Goal: Task Accomplishment & Management: Use online tool/utility

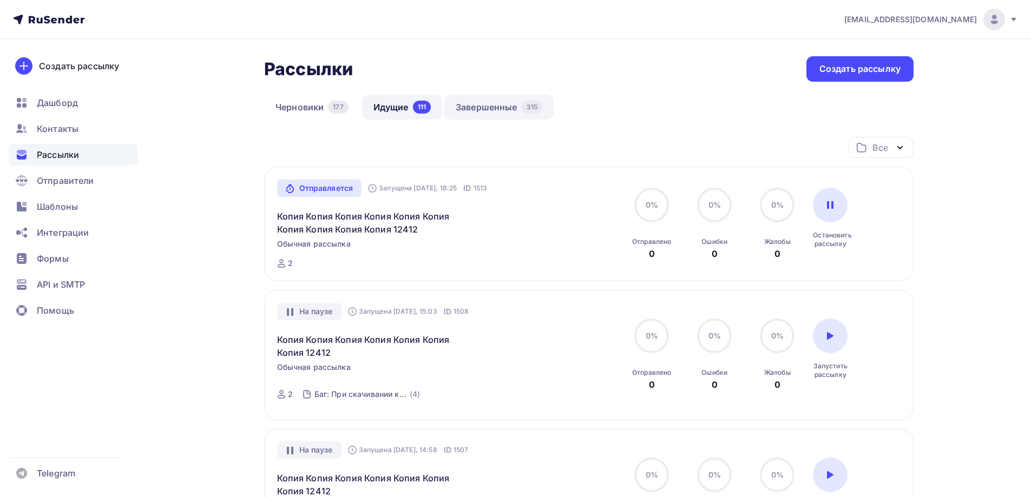
click at [493, 100] on link "Завершенные 315" at bounding box center [498, 107] width 109 height 25
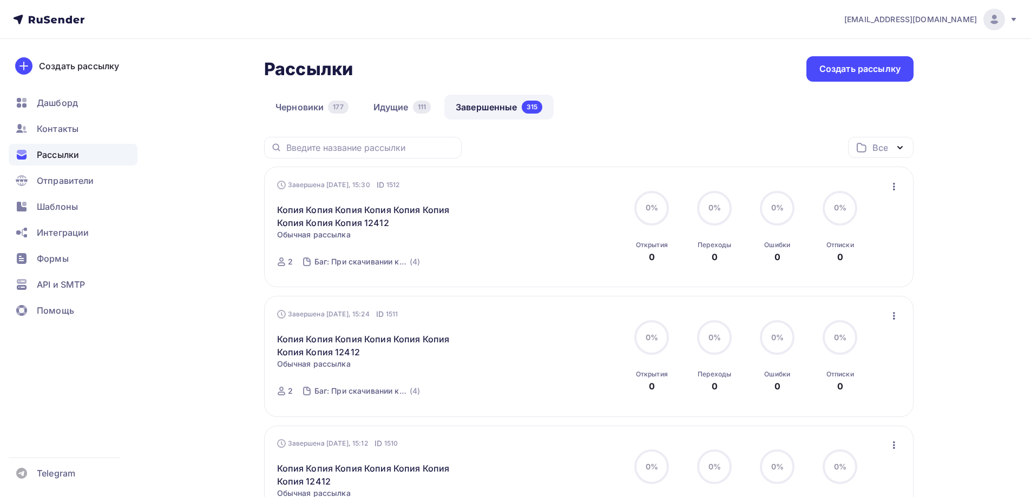
click at [896, 195] on div "Завершена [DATE], 15:30 ID 1512 Копия Копия Копия Копия Копия Копия Копия Копия…" at bounding box center [589, 227] width 624 height 95
click at [897, 187] on icon "button" at bounding box center [893, 186] width 13 height 13
click at [835, 250] on link "Копировать в новую" at bounding box center [844, 258] width 124 height 22
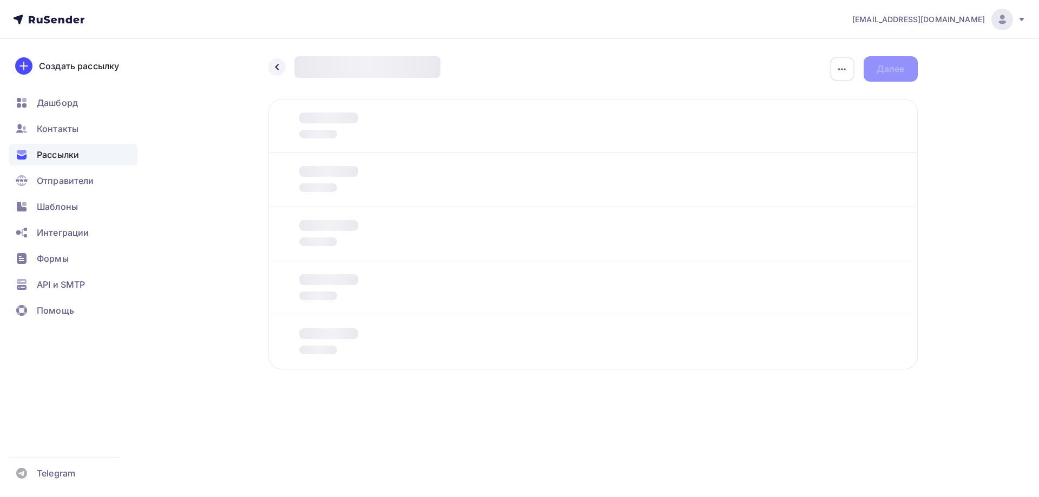
click at [367, 185] on div at bounding box center [592, 180] width 649 height 54
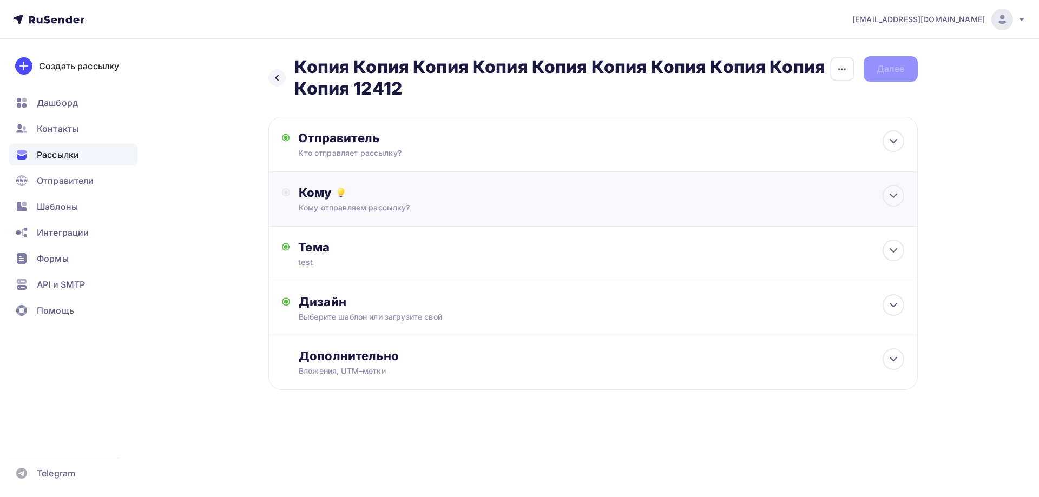
click at [308, 190] on div "Кому" at bounding box center [601, 192] width 605 height 15
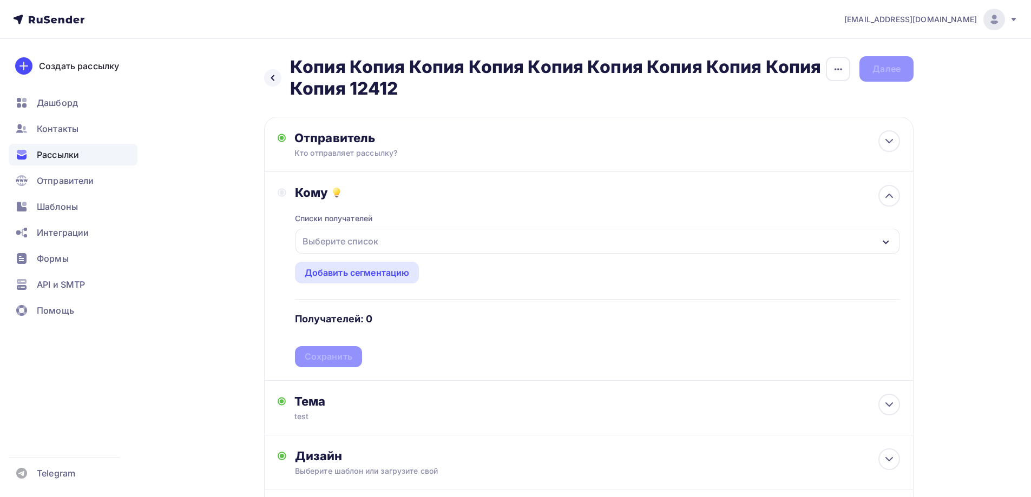
click at [342, 238] on div "Выберите список" at bounding box center [340, 241] width 84 height 19
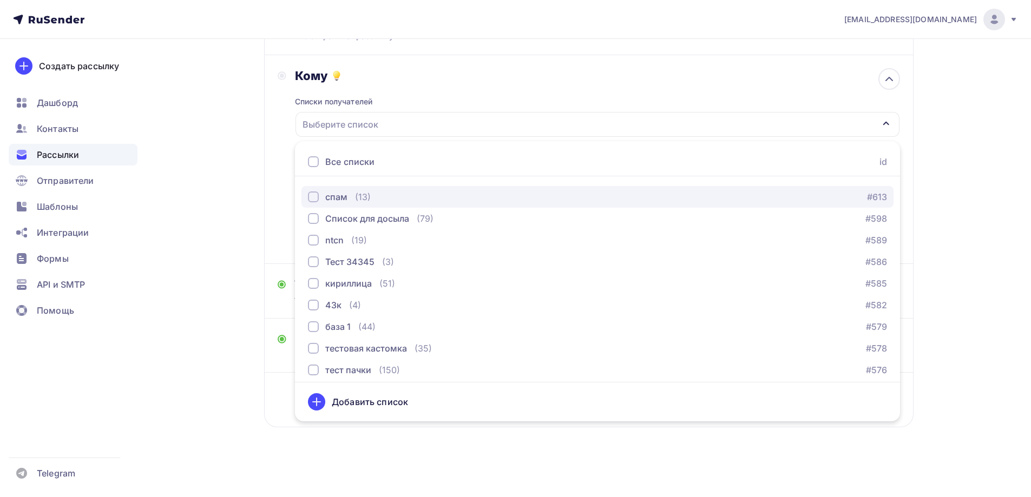
scroll to position [216, 0]
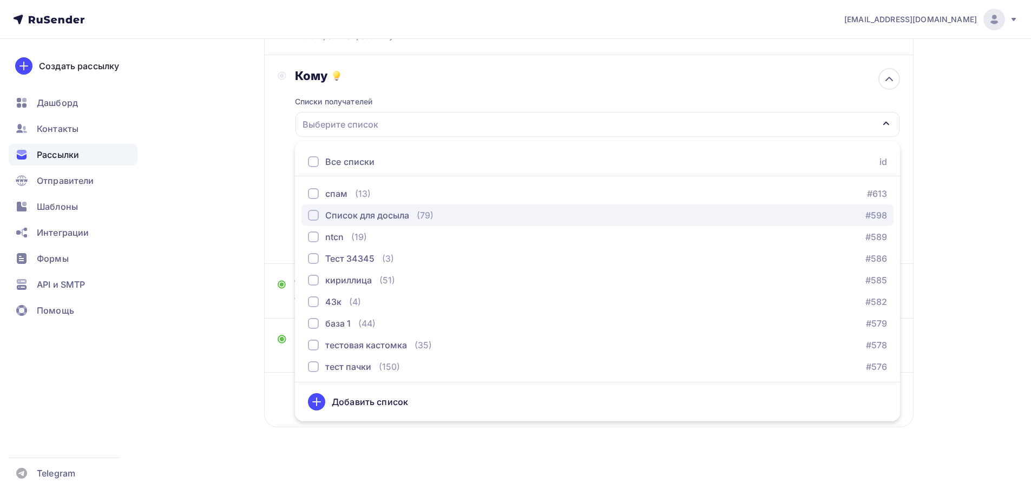
click at [341, 217] on div "Список для досыла" at bounding box center [367, 215] width 84 height 13
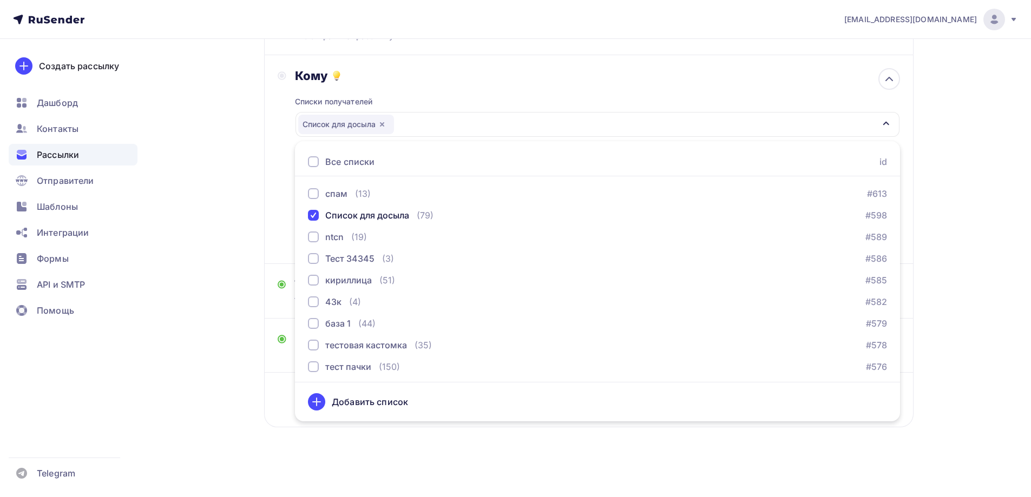
click at [234, 207] on div "Назад Копия Копия Копия Копия Копия Копия Копия Копия Копия Копия 12412 Копия К…" at bounding box center [515, 209] width 887 height 575
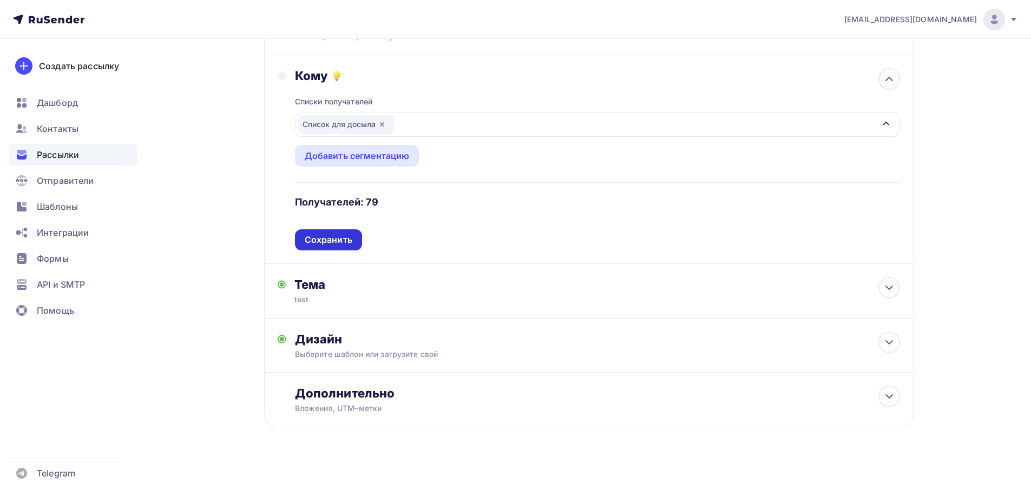
click at [339, 240] on div "Сохранить" at bounding box center [329, 240] width 48 height 12
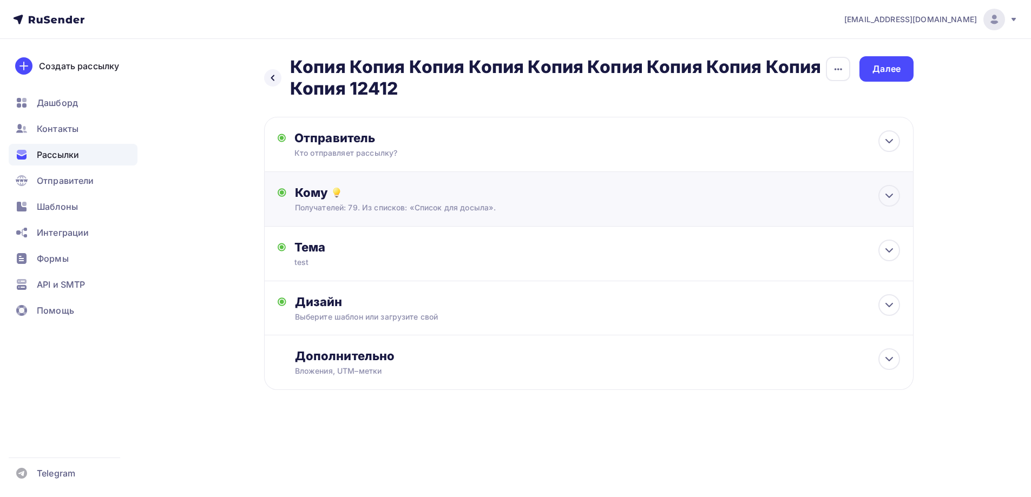
scroll to position [0, 0]
click at [879, 73] on div "Далее" at bounding box center [891, 69] width 28 height 12
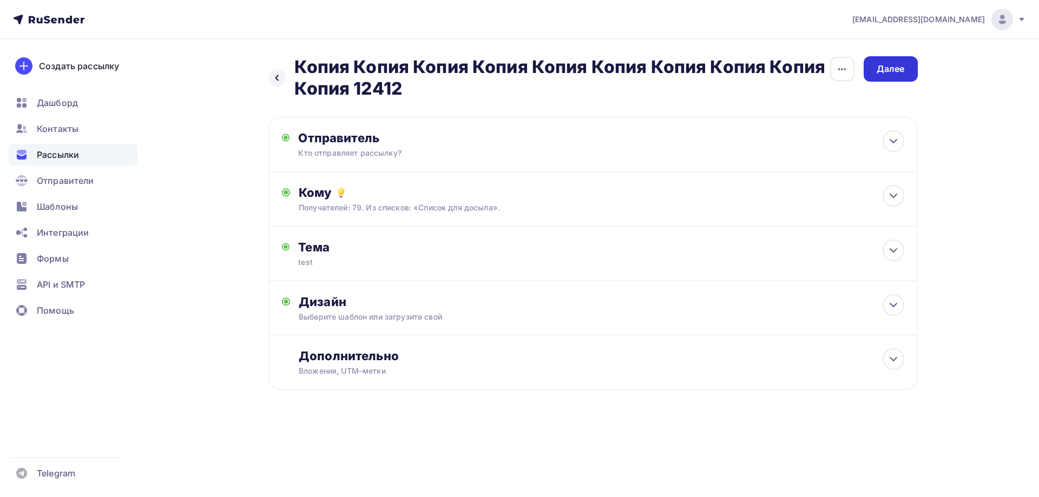
click at [879, 73] on div "Далее" at bounding box center [891, 69] width 28 height 12
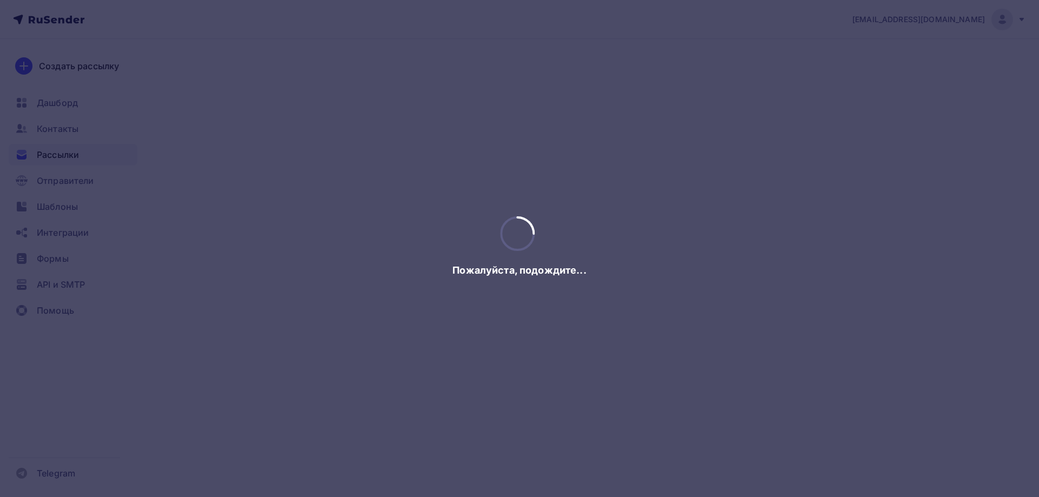
click at [879, 73] on div at bounding box center [519, 248] width 1039 height 497
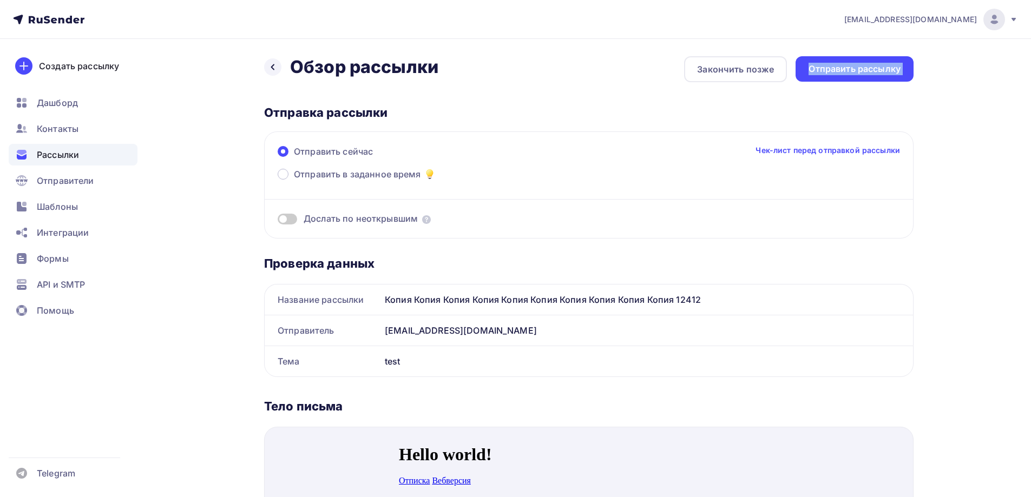
click at [879, 73] on div "Отправить рассылку" at bounding box center [854, 69] width 92 height 12
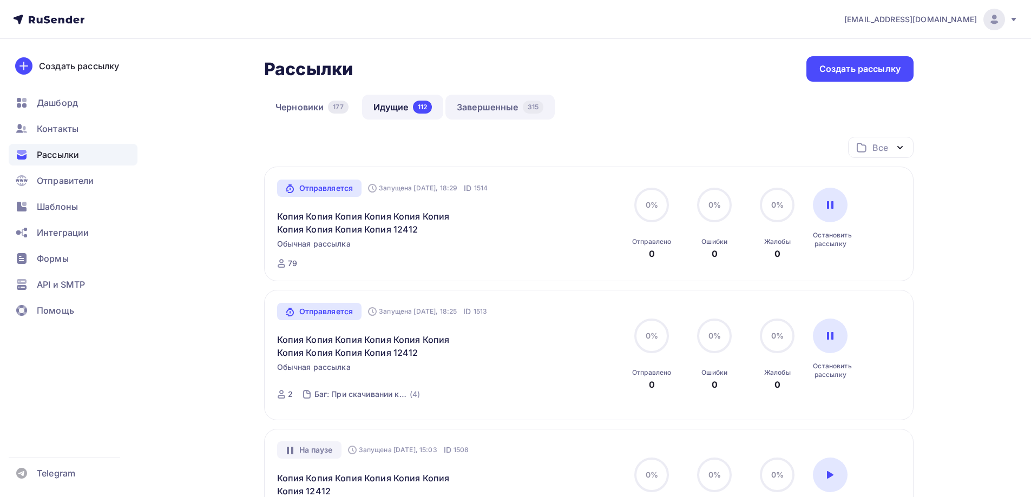
click at [509, 111] on link "Завершенные 315" at bounding box center [499, 107] width 109 height 25
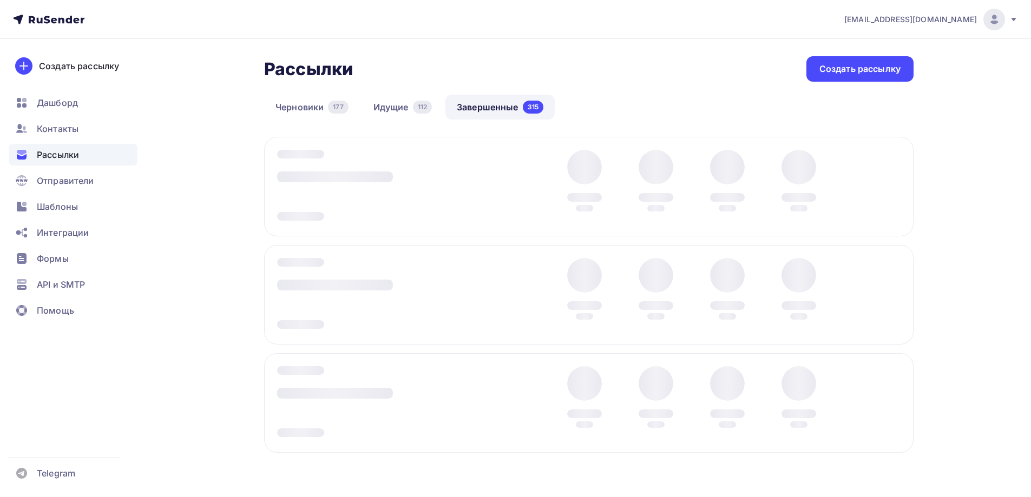
click at [897, 185] on div at bounding box center [588, 187] width 649 height 100
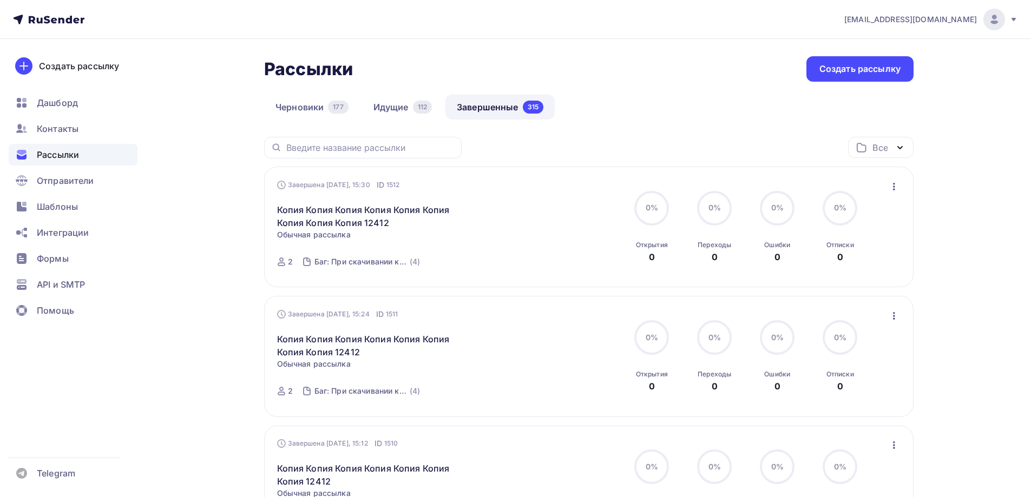
drag, startPoint x: 894, startPoint y: 183, endPoint x: 885, endPoint y: 193, distance: 13.4
click at [893, 183] on icon "button" at bounding box center [894, 187] width 2 height 8
click at [850, 256] on div "Копировать в новую" at bounding box center [844, 258] width 111 height 13
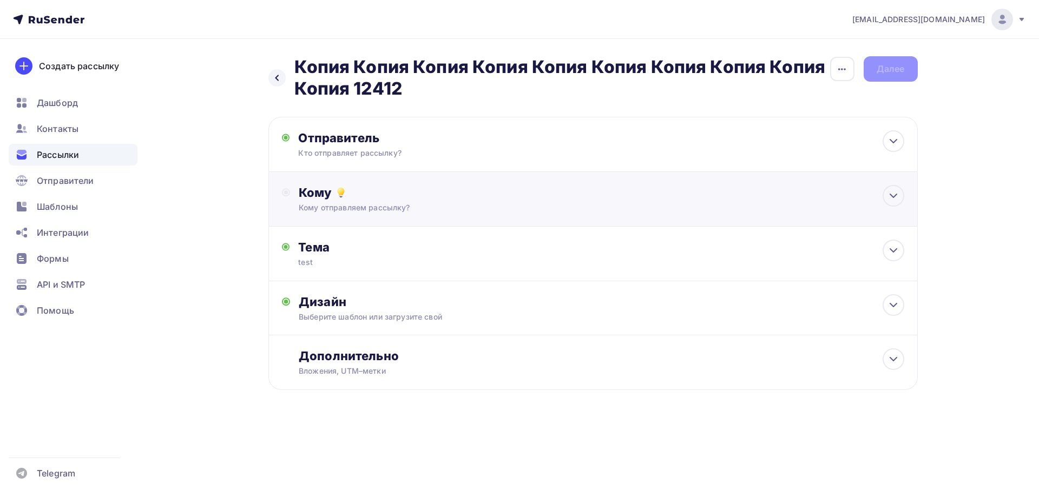
click at [338, 202] on div "Кому Кому отправляем рассылку? Списки получателей Выберите список Все списки id…" at bounding box center [601, 199] width 605 height 28
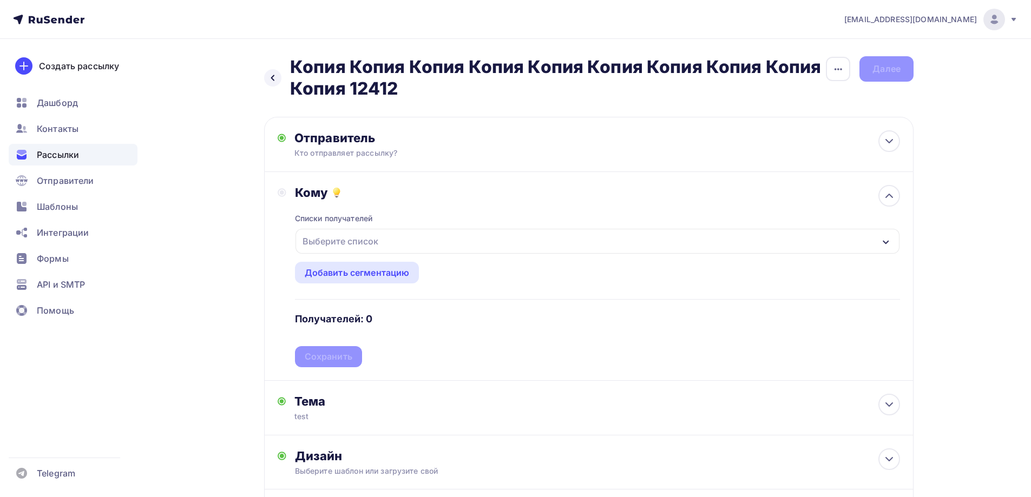
click at [347, 242] on div "Выберите список" at bounding box center [340, 241] width 84 height 19
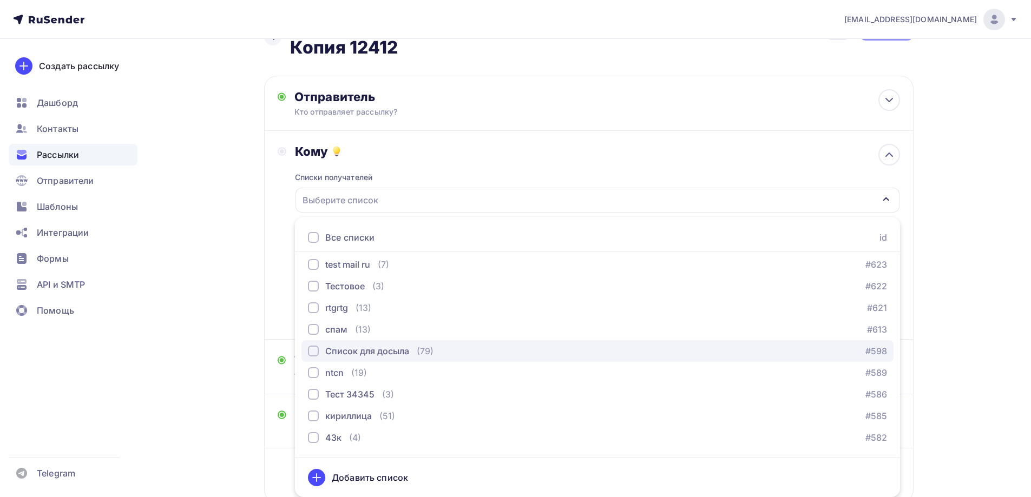
scroll to position [162, 0]
click at [356, 343] on div "Список для досыла" at bounding box center [367, 345] width 84 height 13
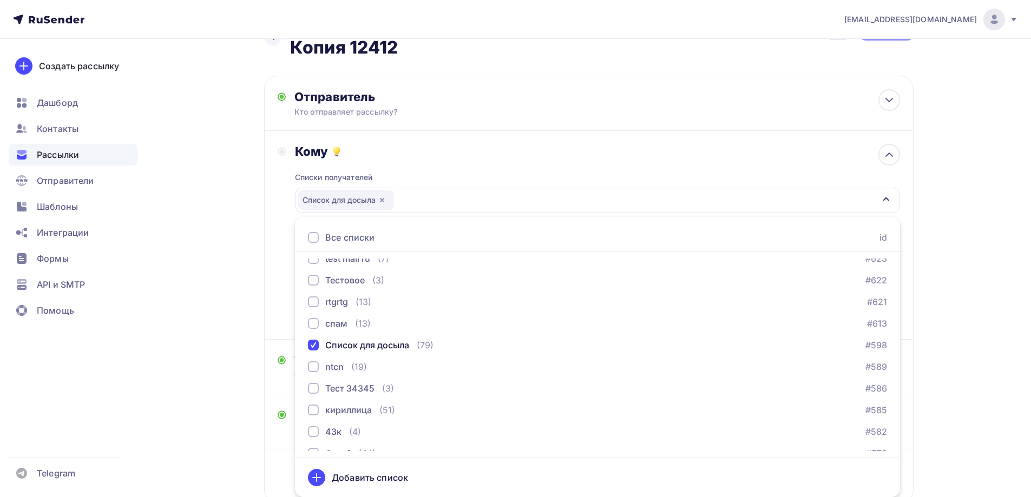
click at [228, 273] on div "Назад Копия Копия Копия Копия Копия Копия Копия Копия Копия Копия 12412 Копия К…" at bounding box center [515, 285] width 887 height 575
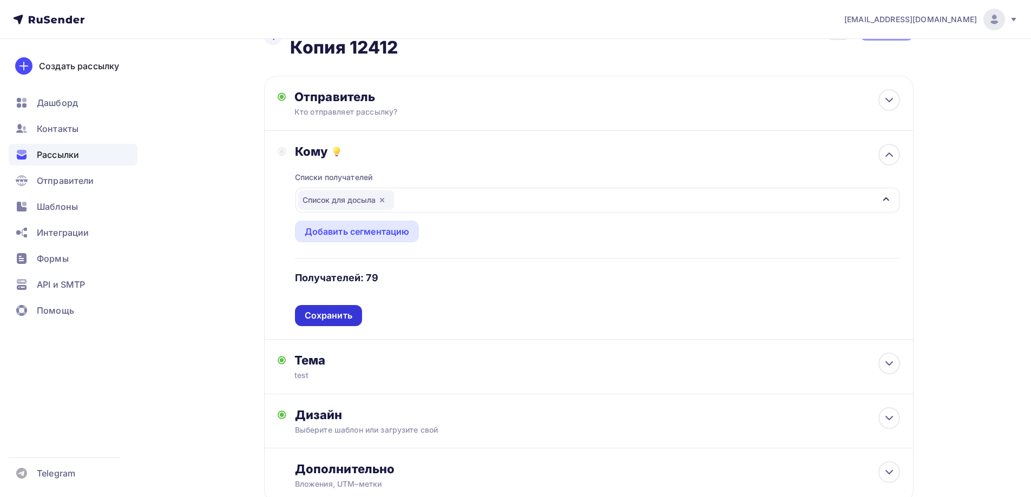
click at [328, 306] on div "Списки получателей Список для досыла Все списки id ошибкии (9) #630 Баг: При ск…" at bounding box center [597, 242] width 605 height 167
click at [330, 312] on div "Сохранить" at bounding box center [329, 316] width 48 height 12
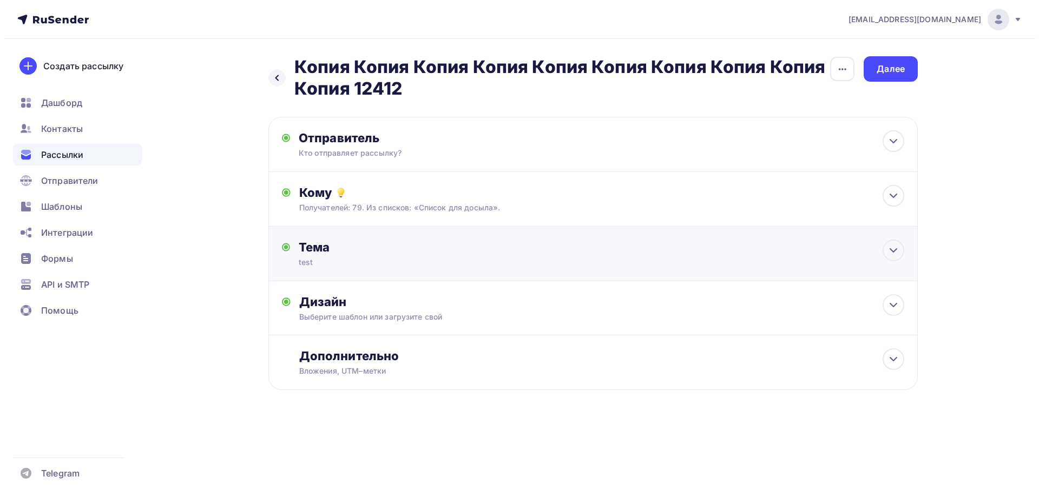
scroll to position [0, 0]
click at [335, 253] on div "Тема" at bounding box center [405, 247] width 214 height 15
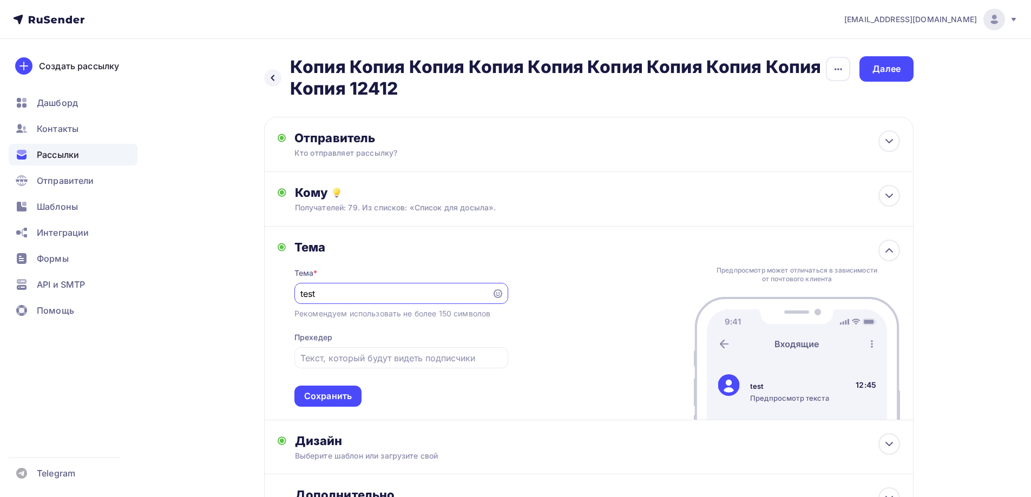
drag, startPoint x: 319, startPoint y: 291, endPoint x: 228, endPoint y: 306, distance: 92.2
click at [230, 305] on div "Назад Копия Копия Копия Копия Копия Копия Копия Копия Копия Копия 12412 Копия К…" at bounding box center [515, 319] width 887 height 560
type input "N"
type input "Ntcn"
click at [305, 404] on div "Сохранить" at bounding box center [327, 396] width 67 height 21
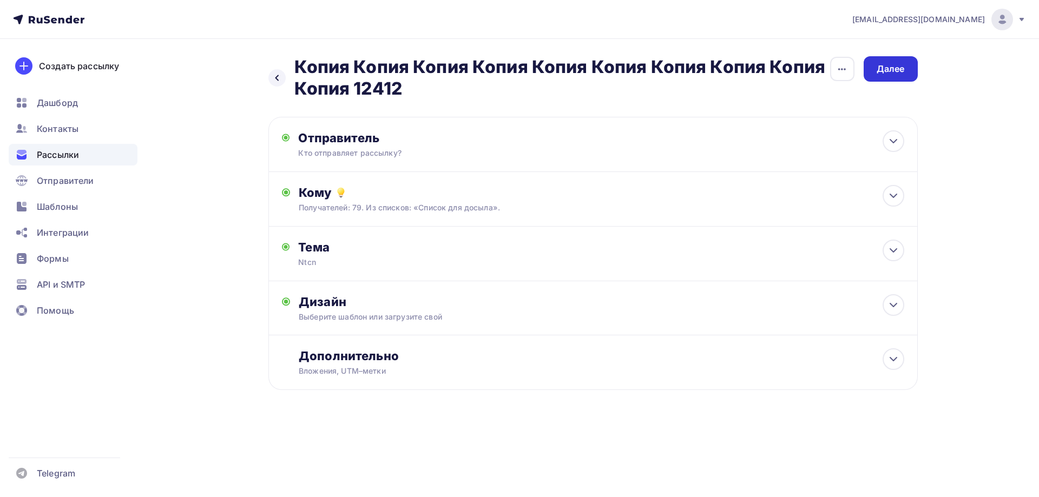
click at [887, 66] on div "Далее" at bounding box center [891, 69] width 28 height 12
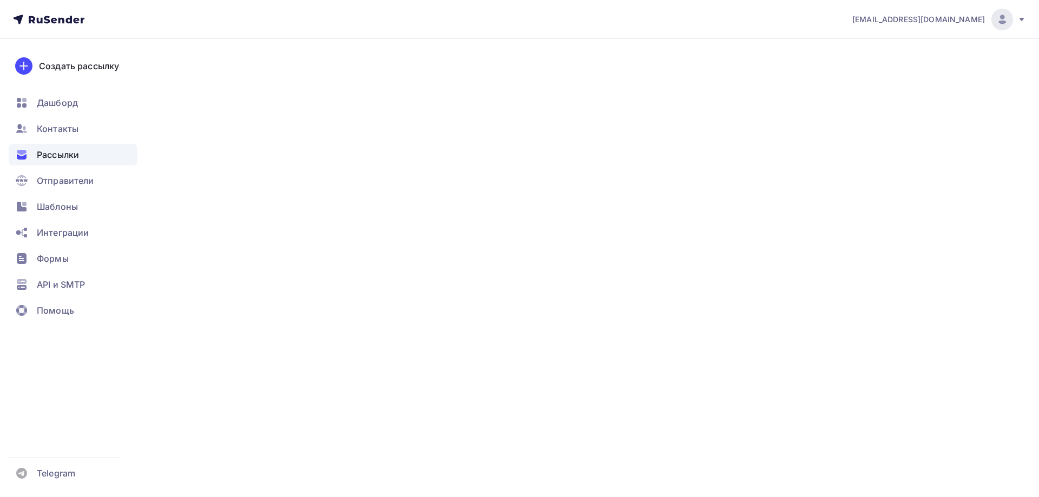
click at [887, 66] on div "Далее" at bounding box center [891, 69] width 28 height 12
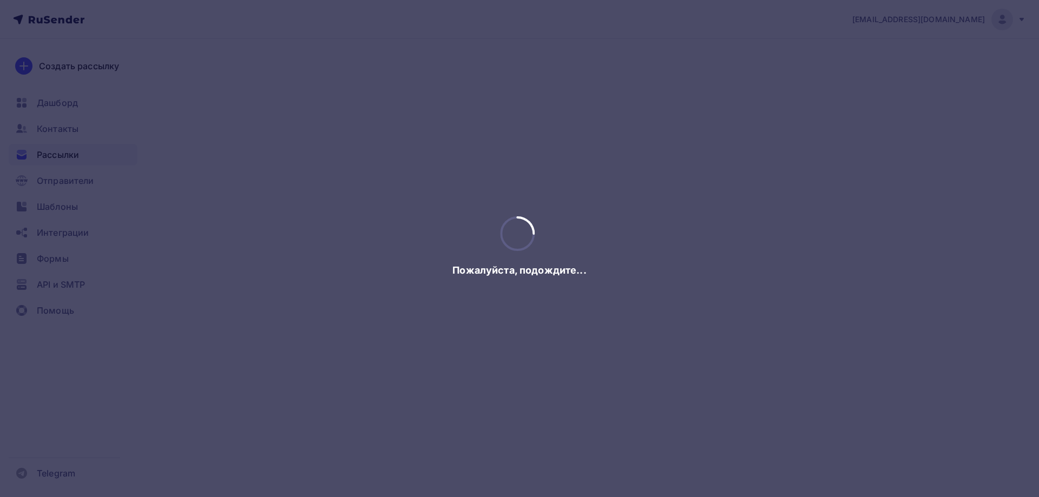
click at [887, 66] on div at bounding box center [519, 248] width 1039 height 497
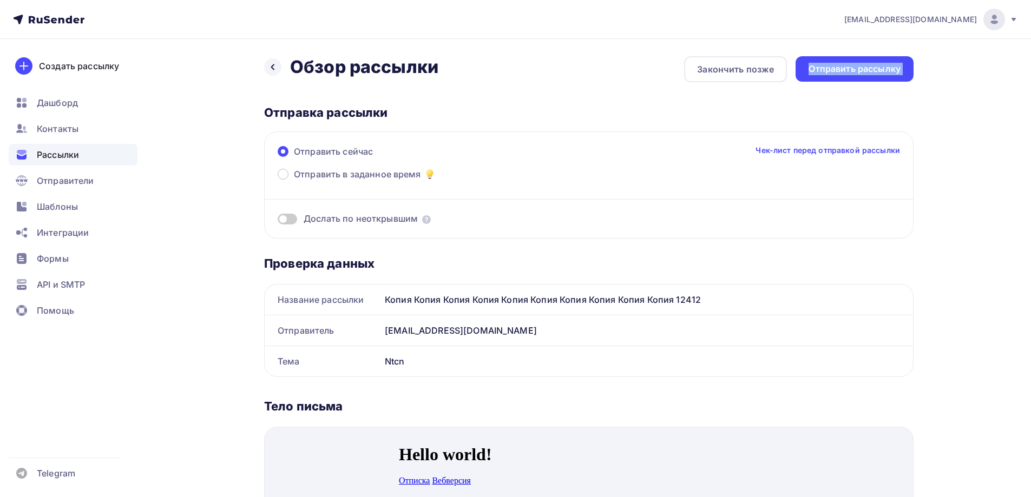
click at [887, 66] on div "Отправить рассылку" at bounding box center [854, 69] width 92 height 12
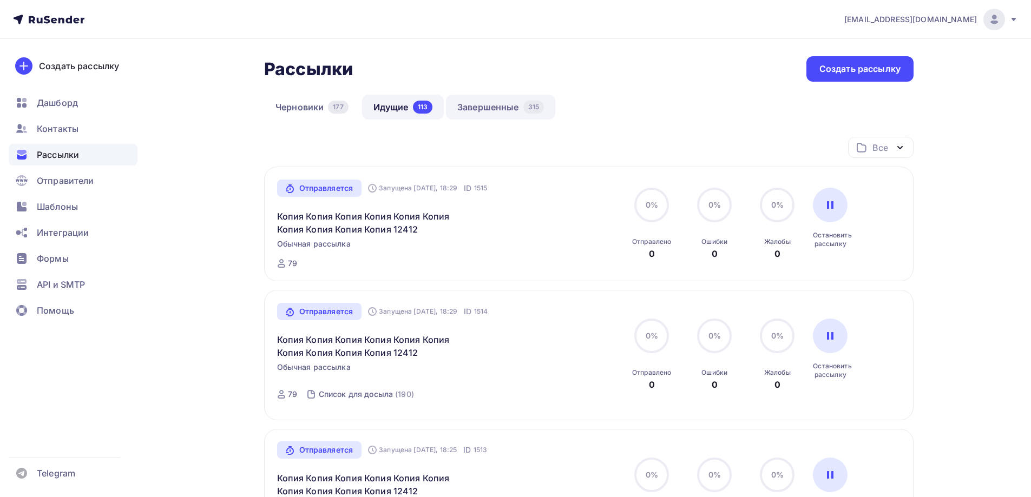
click at [476, 104] on link "Завершенные 315" at bounding box center [500, 107] width 109 height 25
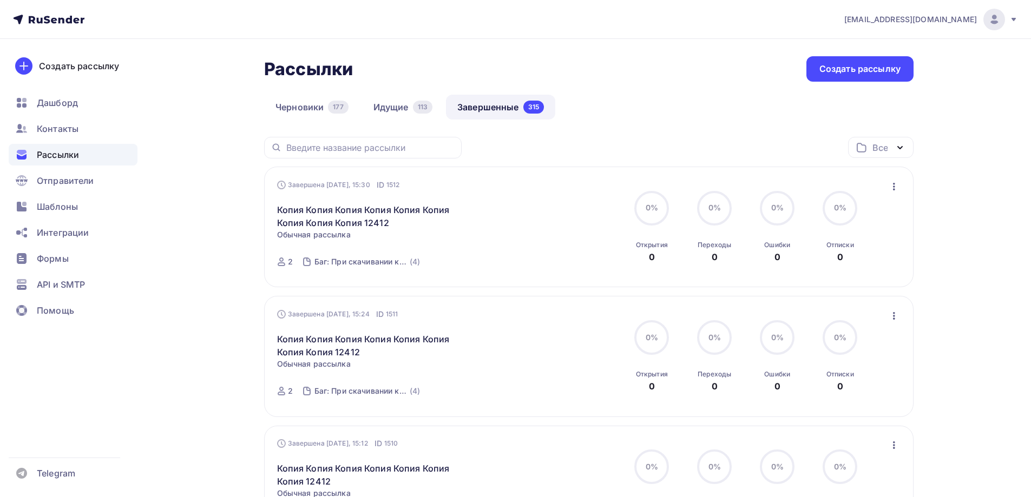
click at [896, 189] on icon "button" at bounding box center [893, 186] width 13 height 13
click at [820, 262] on div "Копировать в новую" at bounding box center [844, 258] width 111 height 13
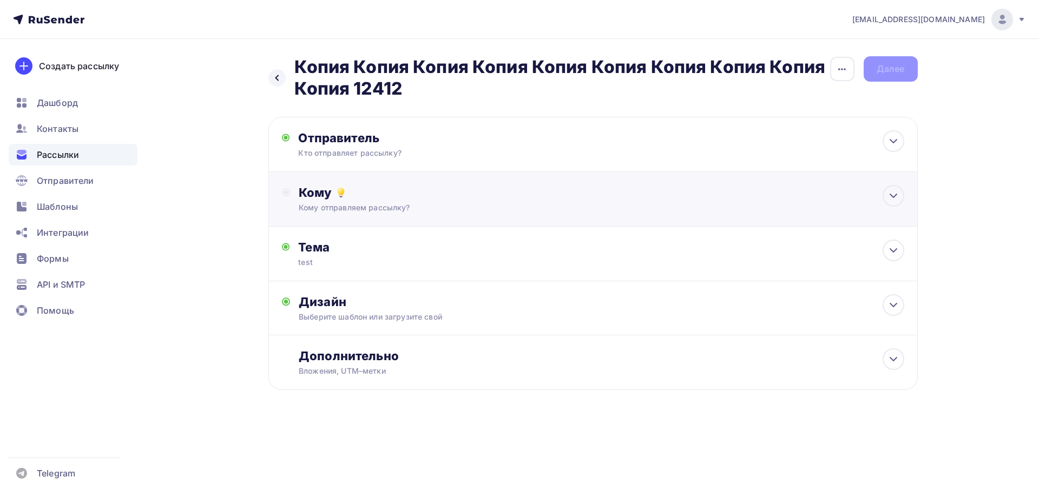
drag, startPoint x: 343, startPoint y: 184, endPoint x: 345, endPoint y: 198, distance: 13.7
click at [343, 184] on div "Кому Кому отправляем рассылку? Списки получателей Выберите список Все списки id…" at bounding box center [592, 199] width 649 height 55
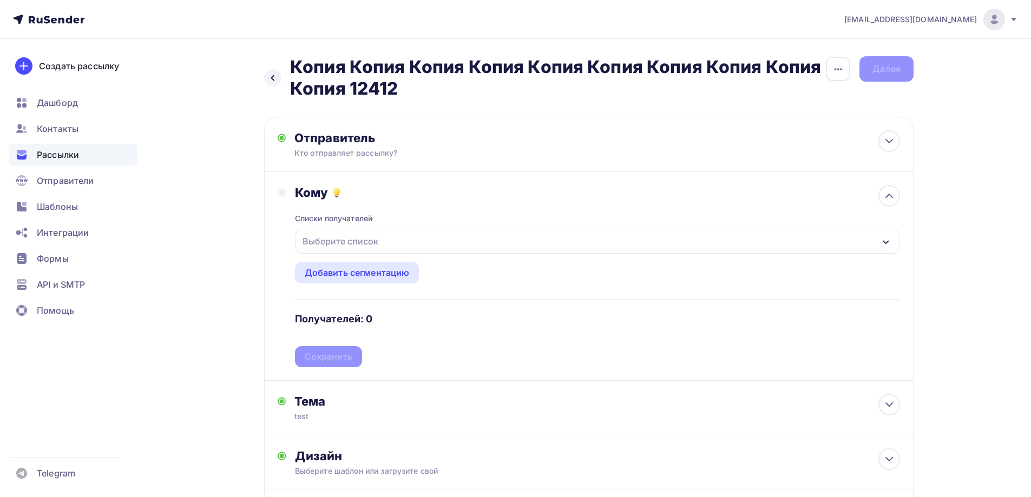
click at [350, 222] on div "Списки получателей" at bounding box center [334, 218] width 78 height 11
click at [356, 239] on div "Выберите список" at bounding box center [340, 241] width 84 height 19
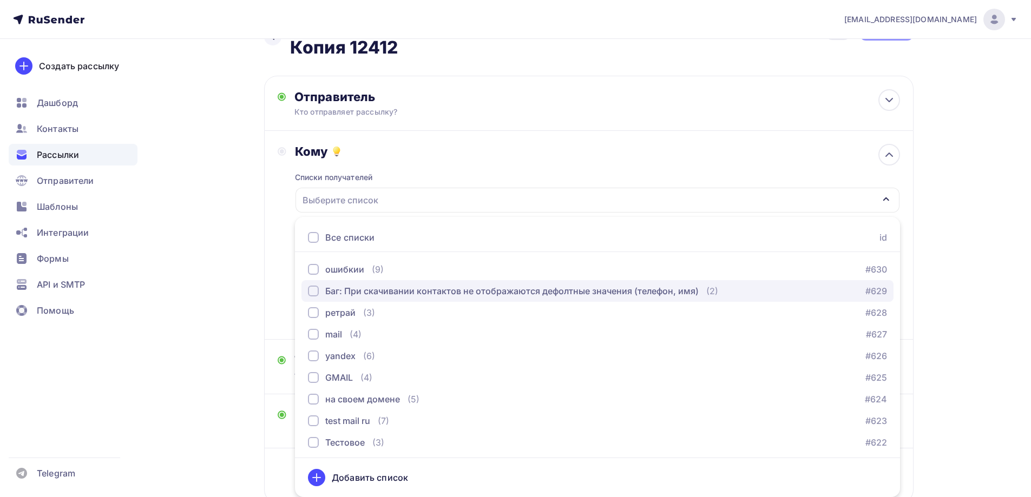
click at [327, 298] on button "Баг: При скачивании контактов не отображаются дефолтные значения (телефон, имя)…" at bounding box center [597, 291] width 592 height 22
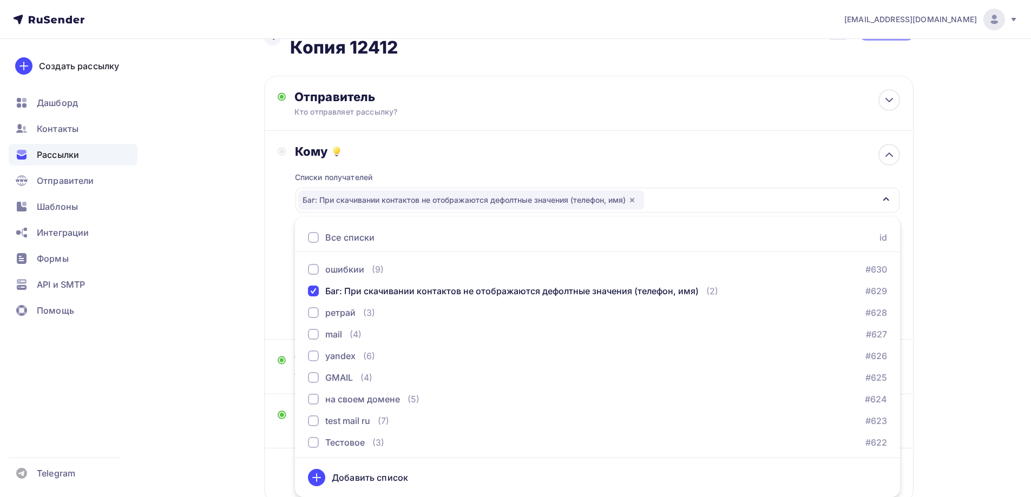
click at [259, 285] on div "Назад Копия Копия Копия Копия Копия Копия Копия Копия Копия Копия 12412 Копия К…" at bounding box center [515, 285] width 887 height 575
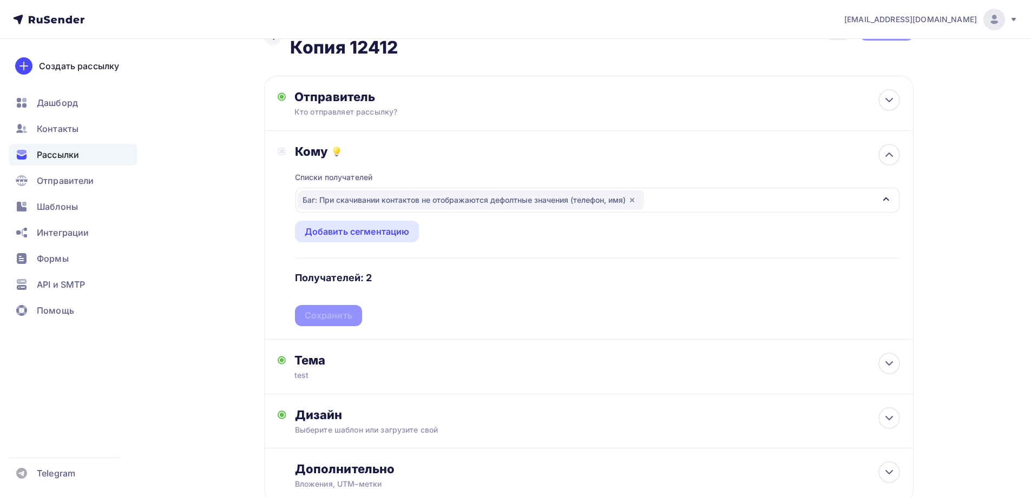
click at [323, 314] on div "Списки получателей Баг: При скачивании контактов не отображаются дефолтные знач…" at bounding box center [597, 242] width 605 height 167
click at [323, 314] on div "Сохранить" at bounding box center [329, 316] width 48 height 12
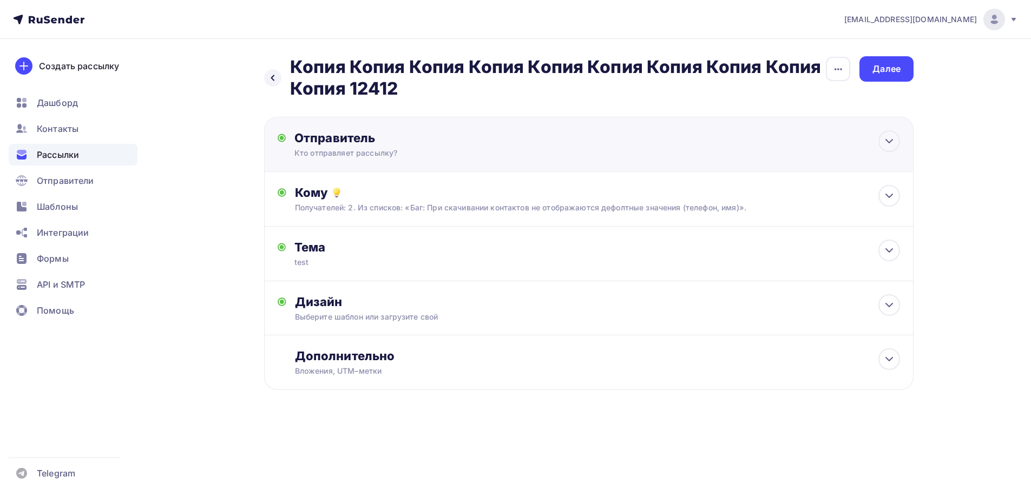
scroll to position [0, 0]
drag, startPoint x: 902, startPoint y: 59, endPoint x: 903, endPoint y: 70, distance: 11.4
click at [903, 70] on div "Далее" at bounding box center [891, 68] width 54 height 25
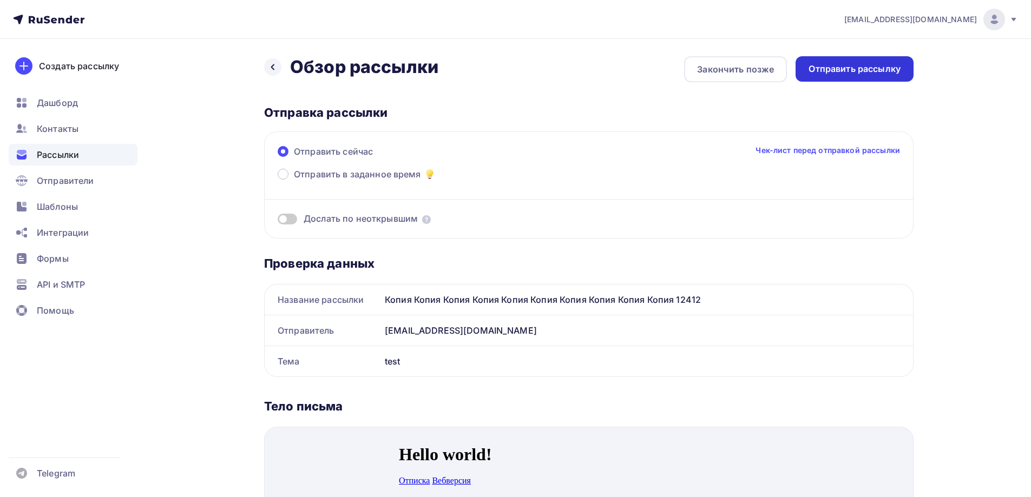
click at [851, 76] on div "Отправить рассылку" at bounding box center [854, 68] width 118 height 25
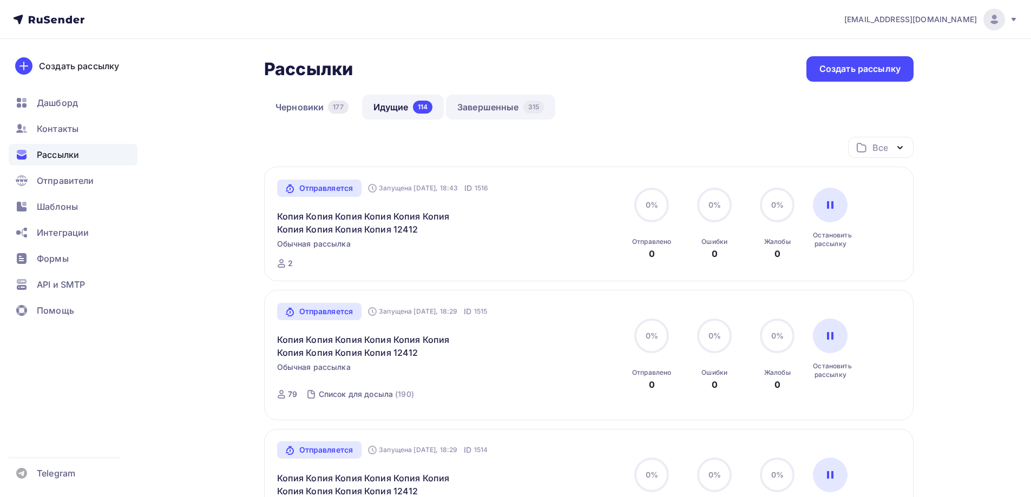
click at [489, 106] on link "Завершенные 315" at bounding box center [500, 107] width 109 height 25
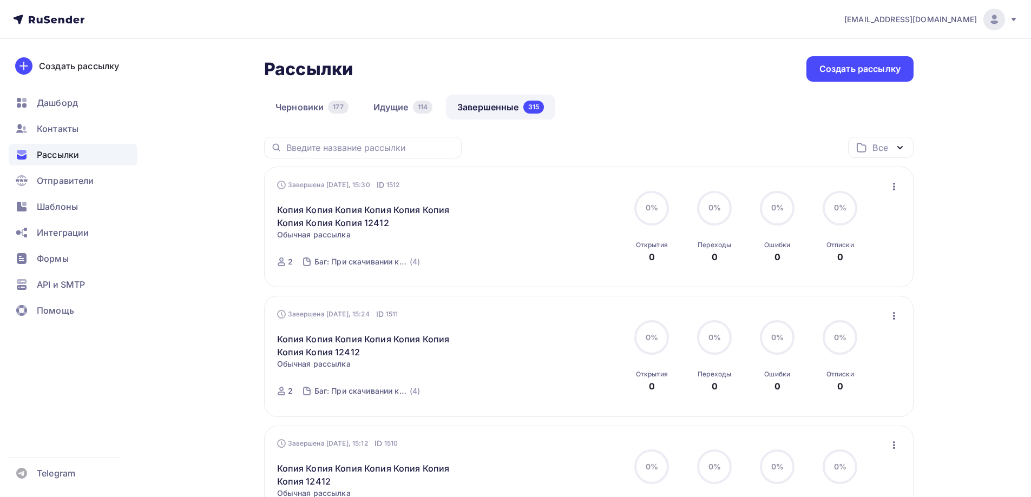
click at [896, 188] on icon "button" at bounding box center [893, 186] width 13 height 13
click at [851, 265] on link "Копировать в новую" at bounding box center [844, 258] width 124 height 22
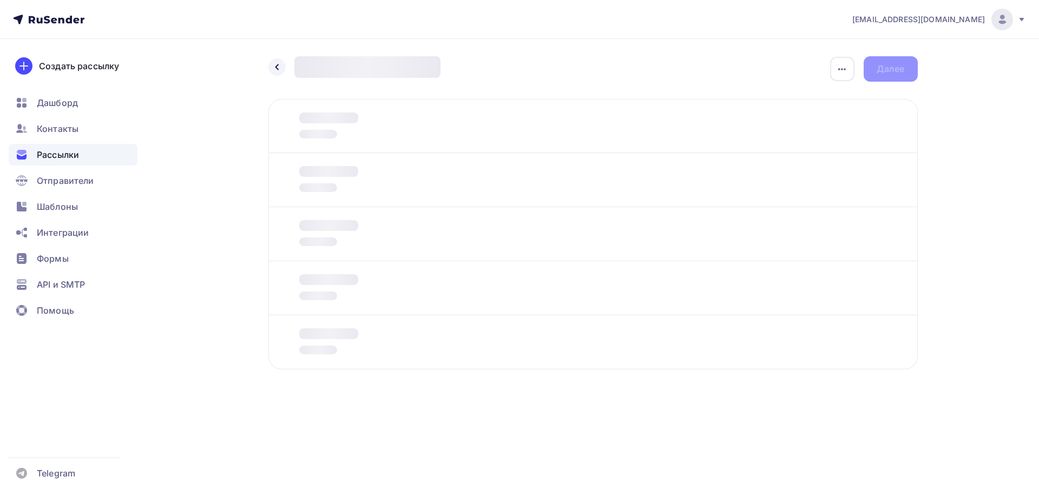
click at [0, 0] on icon at bounding box center [0, 0] width 0 height 0
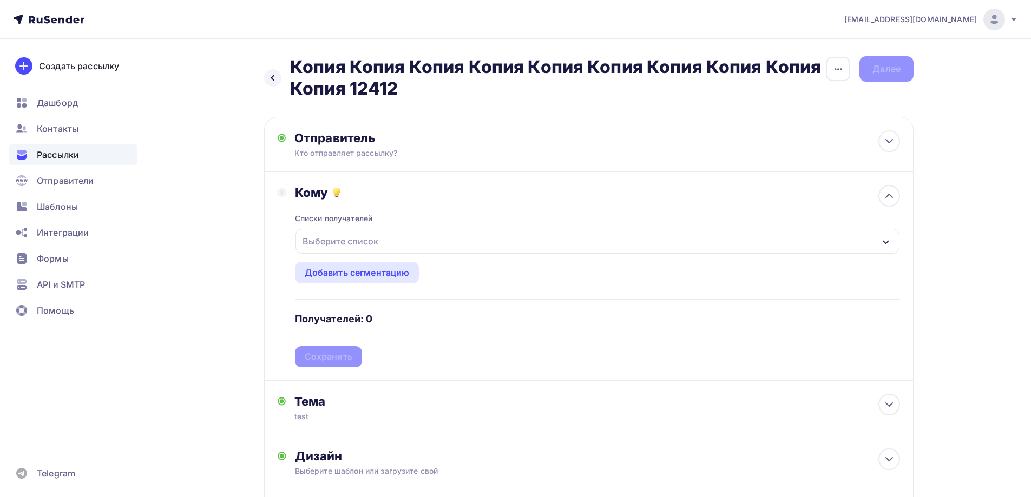
click at [359, 232] on div "Выберите список" at bounding box center [340, 241] width 84 height 19
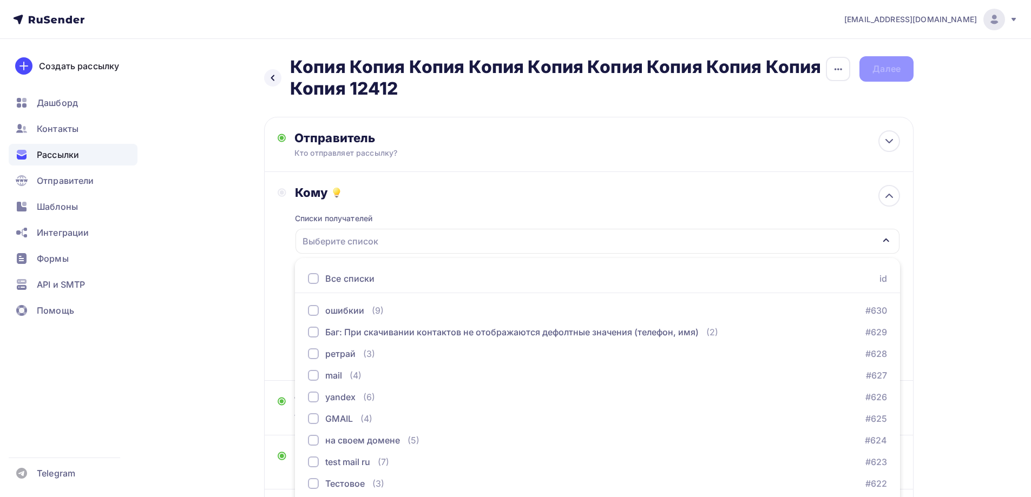
scroll to position [41, 0]
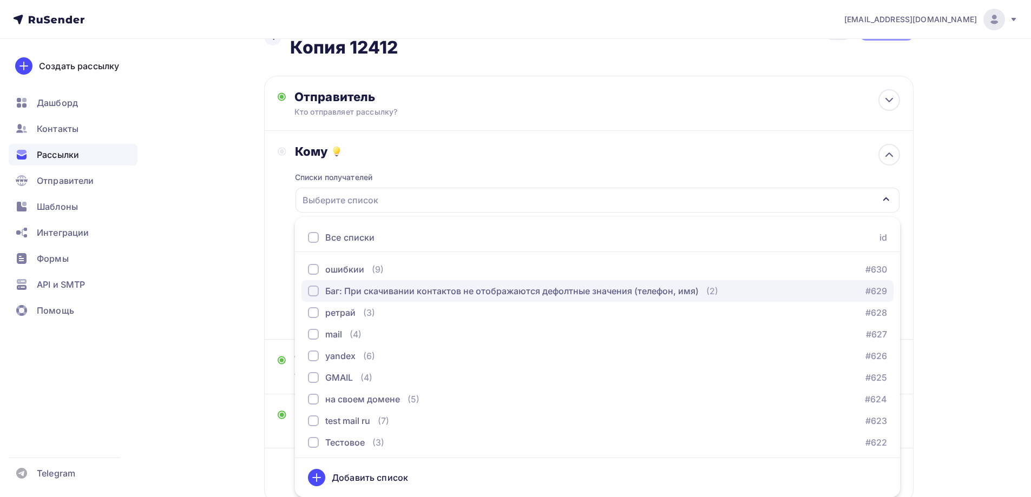
drag, startPoint x: 357, startPoint y: 297, endPoint x: 227, endPoint y: 285, distance: 131.0
click at [357, 295] on div "Баг: При скачивании контактов не отображаются дефолтные значения (телефон, имя)" at bounding box center [511, 291] width 373 height 13
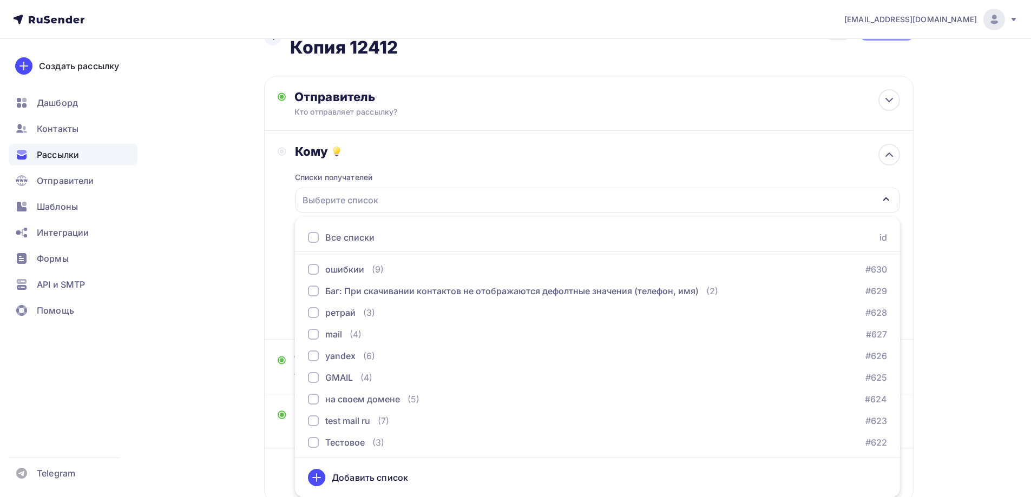
click at [227, 285] on div "Назад Копия Копия Копия Копия Копия Копия Копия Копия Копия Копия 12412 Копия К…" at bounding box center [515, 285] width 887 height 575
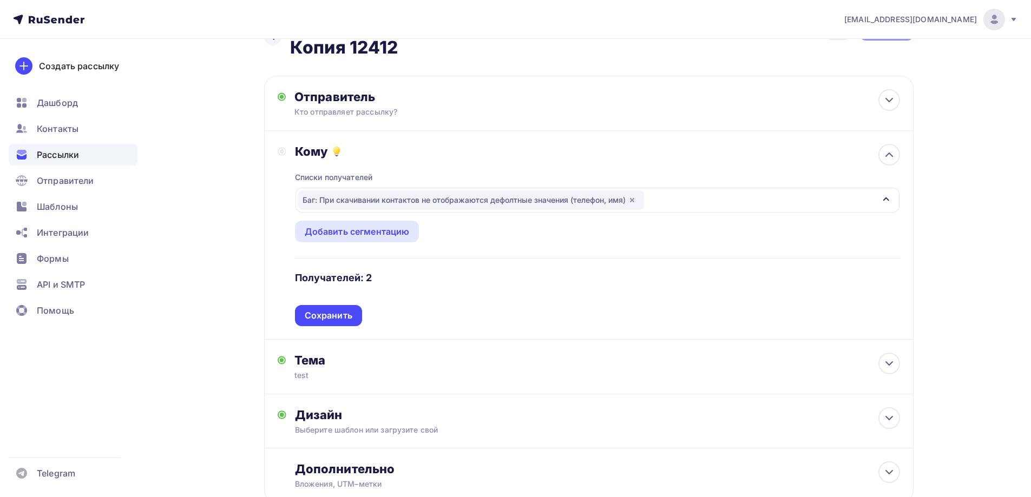
click at [337, 317] on div "Сохранить" at bounding box center [329, 316] width 48 height 12
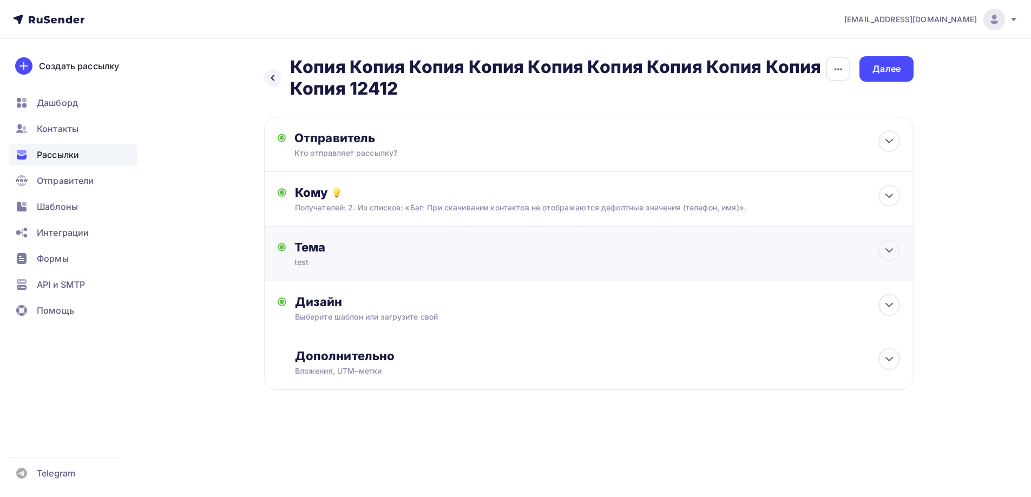
scroll to position [0, 0]
click at [890, 69] on div "Далее" at bounding box center [891, 69] width 28 height 12
click at [889, 69] on div "Далее" at bounding box center [891, 69] width 28 height 12
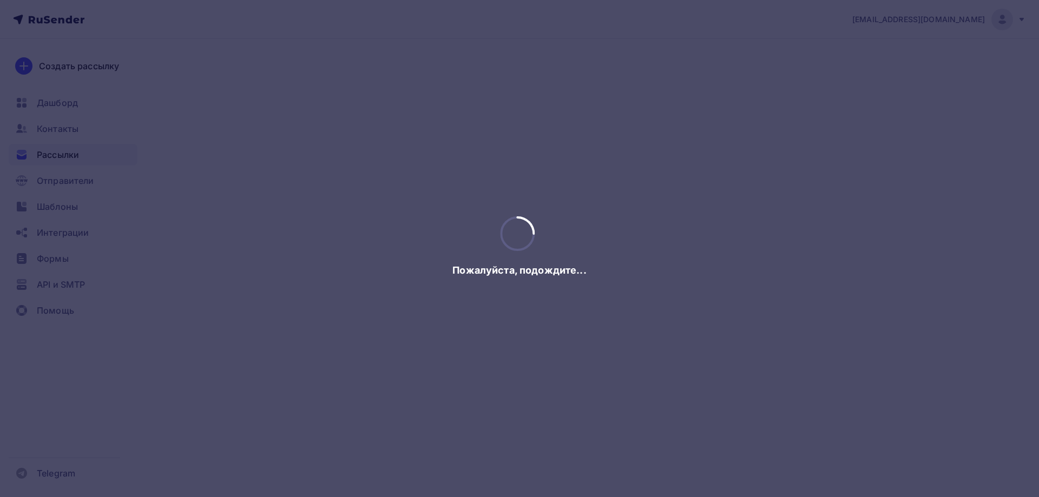
click at [889, 69] on div at bounding box center [519, 248] width 1039 height 497
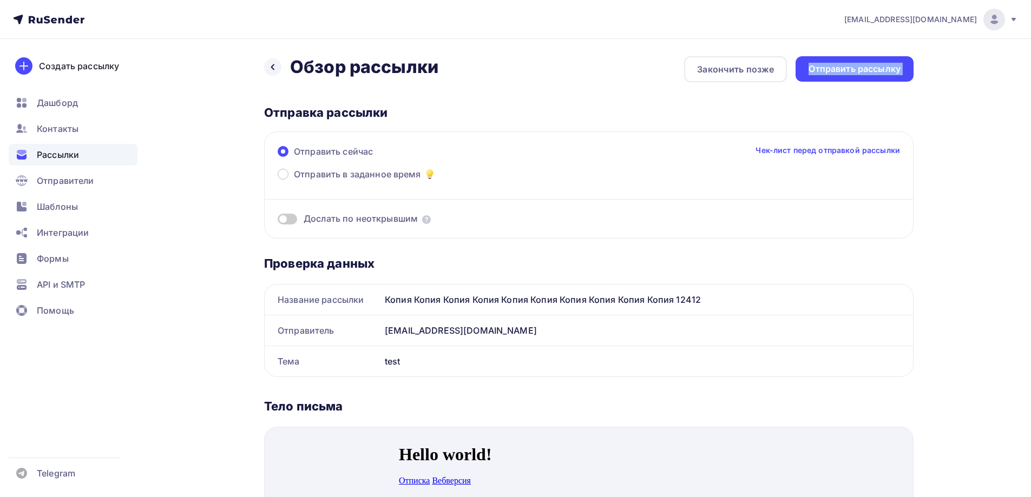
click at [889, 69] on div "Отправить рассылку" at bounding box center [854, 69] width 92 height 12
